Goal: Navigation & Orientation: Understand site structure

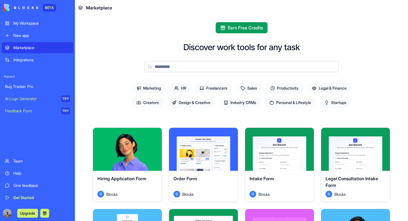
click at [31, 61] on div "Integrations" at bounding box center [41, 60] width 57 height 6
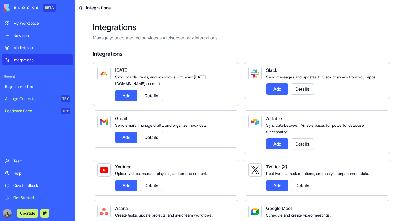
click at [34, 28] on link "My Workspace" at bounding box center [38, 23] width 72 height 11
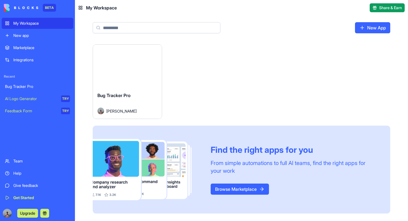
click at [16, 160] on div "Team" at bounding box center [41, 161] width 57 height 6
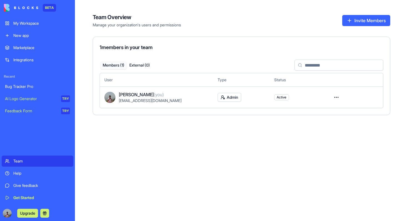
click at [24, 23] on div "My Workspace" at bounding box center [41, 24] width 57 height 6
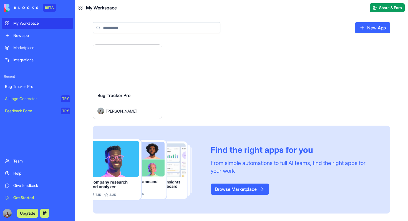
click at [78, 4] on div "My Workspace" at bounding box center [97, 7] width 39 height 7
click at [80, 8] on icon at bounding box center [80, 8] width 4 height 4
